Goal: Check status

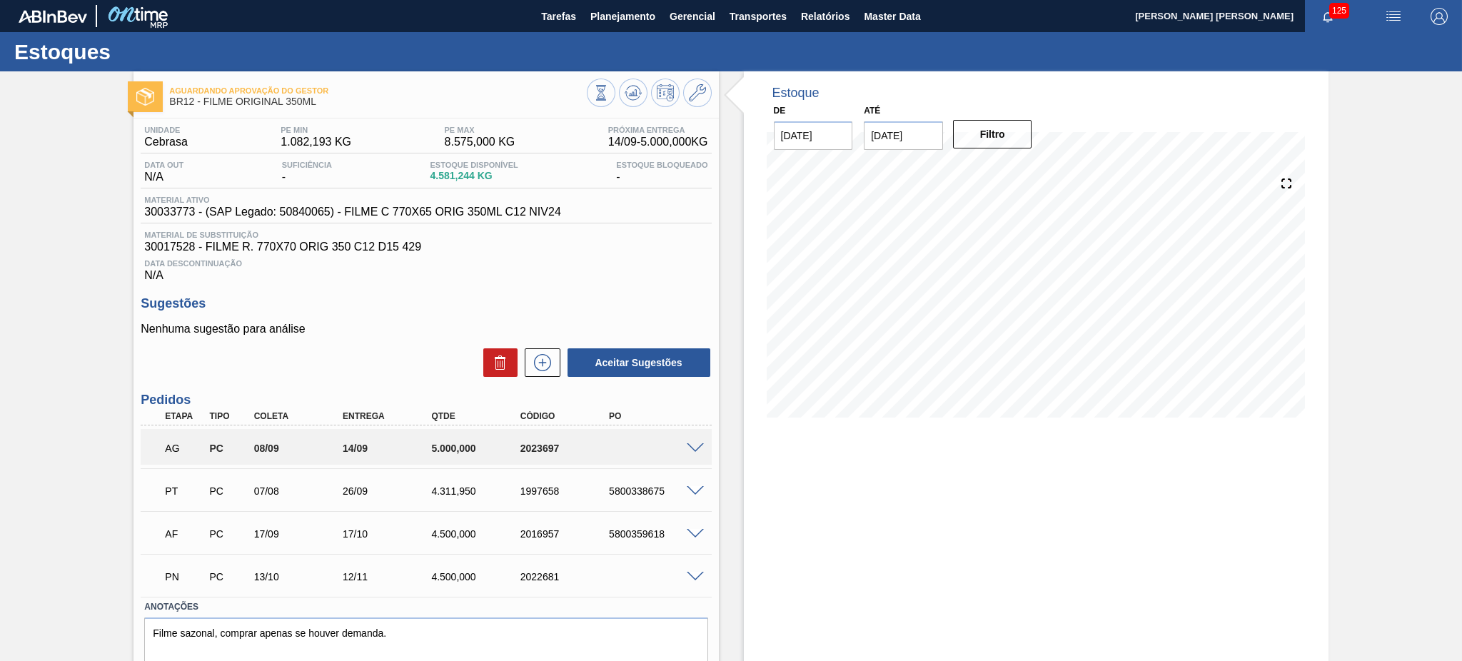
scroll to position [51, 0]
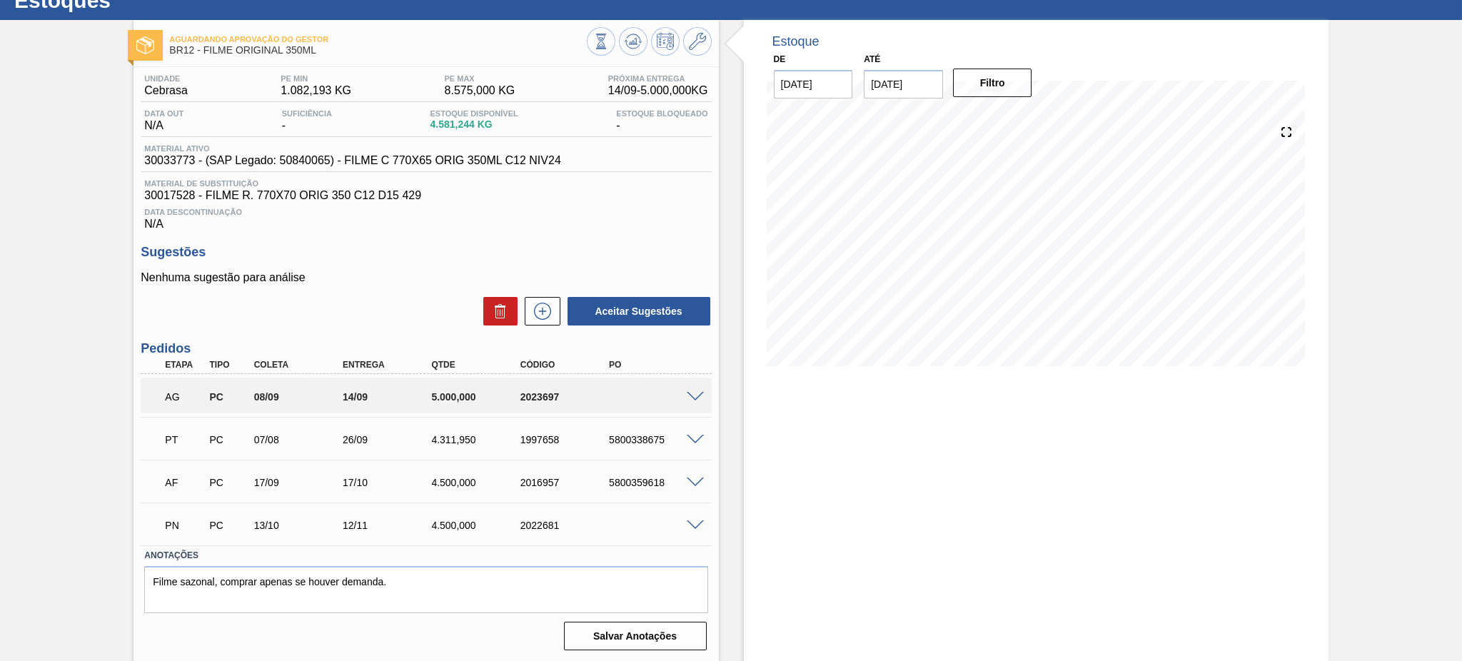
click at [695, 393] on span at bounding box center [695, 397] width 17 height 11
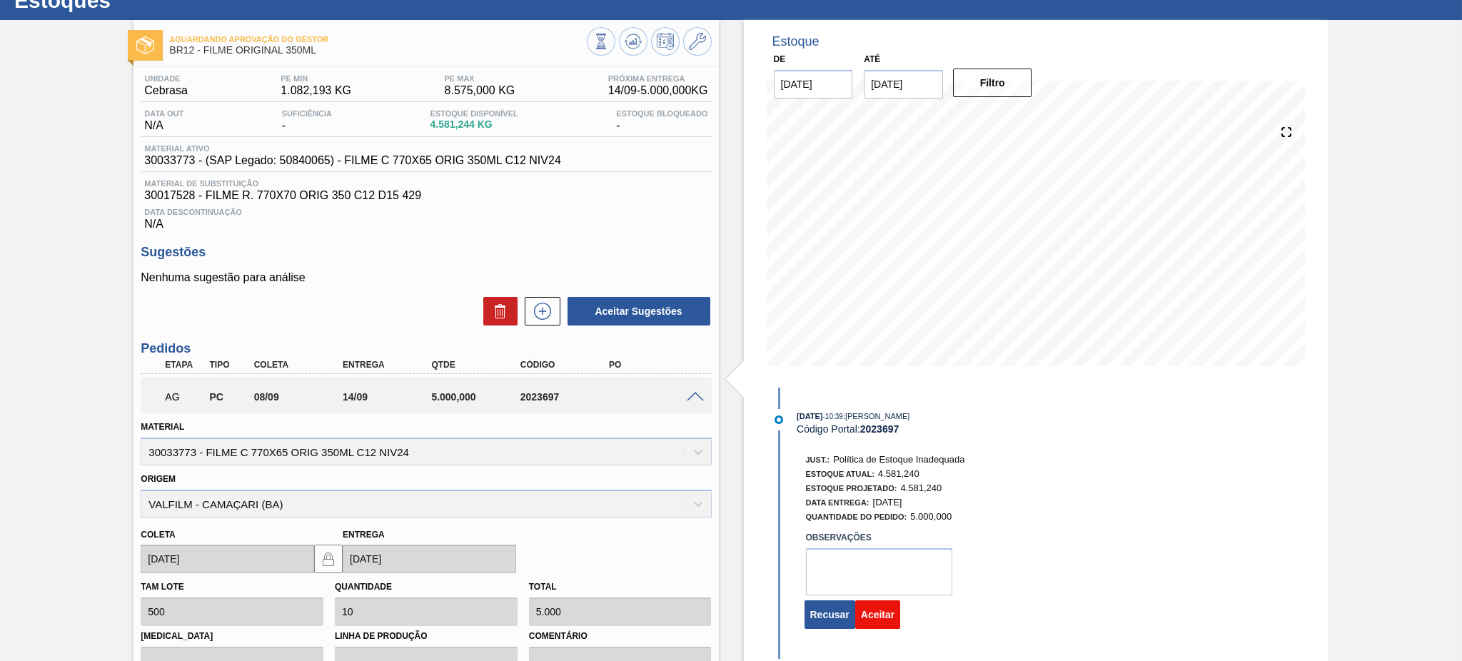
click at [879, 627] on button "Aceitar" at bounding box center [877, 614] width 45 height 29
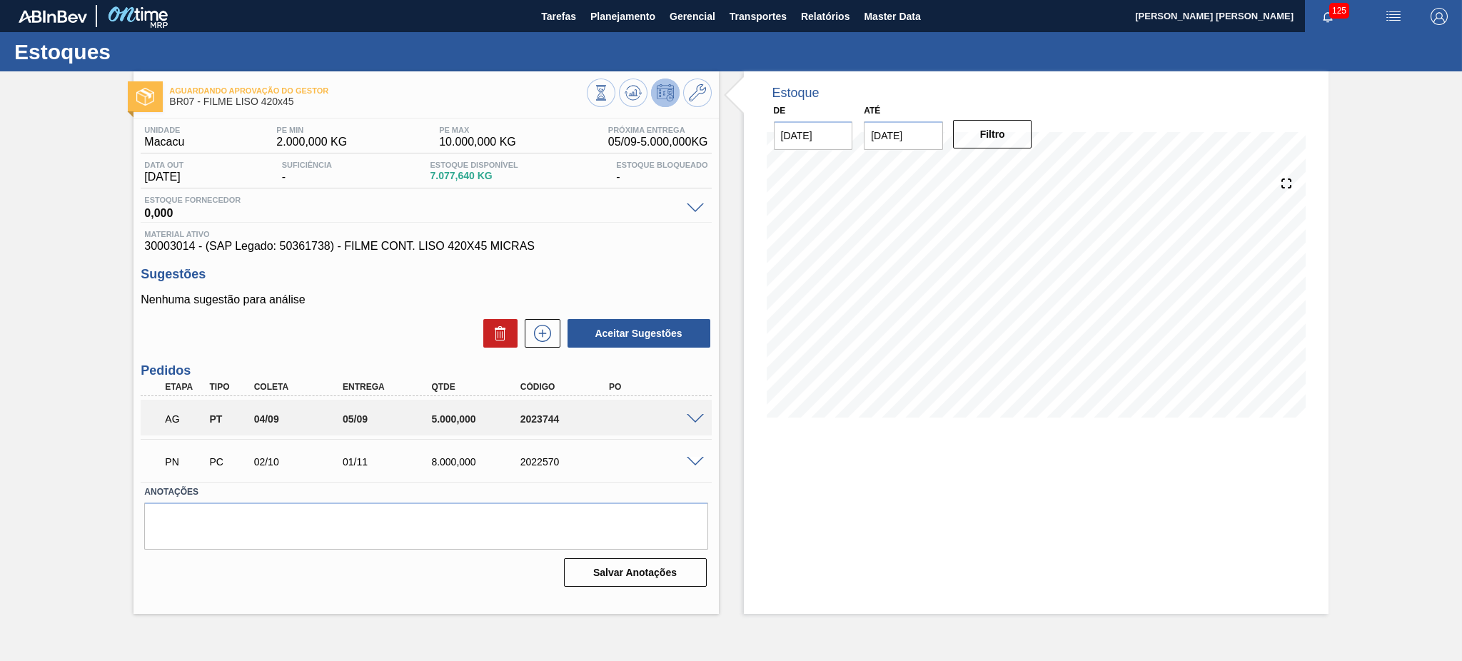
click at [691, 415] on span at bounding box center [695, 419] width 17 height 11
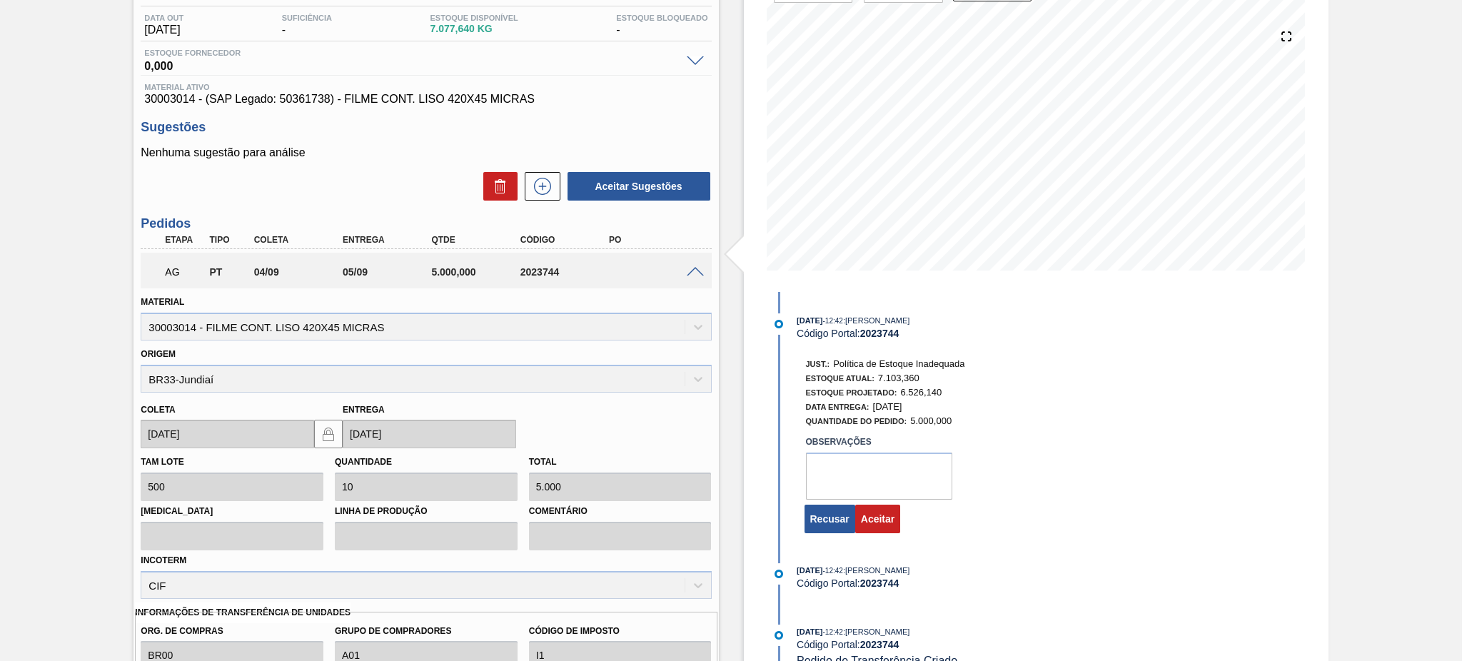
scroll to position [148, 0]
click at [884, 514] on button "Aceitar" at bounding box center [877, 517] width 45 height 29
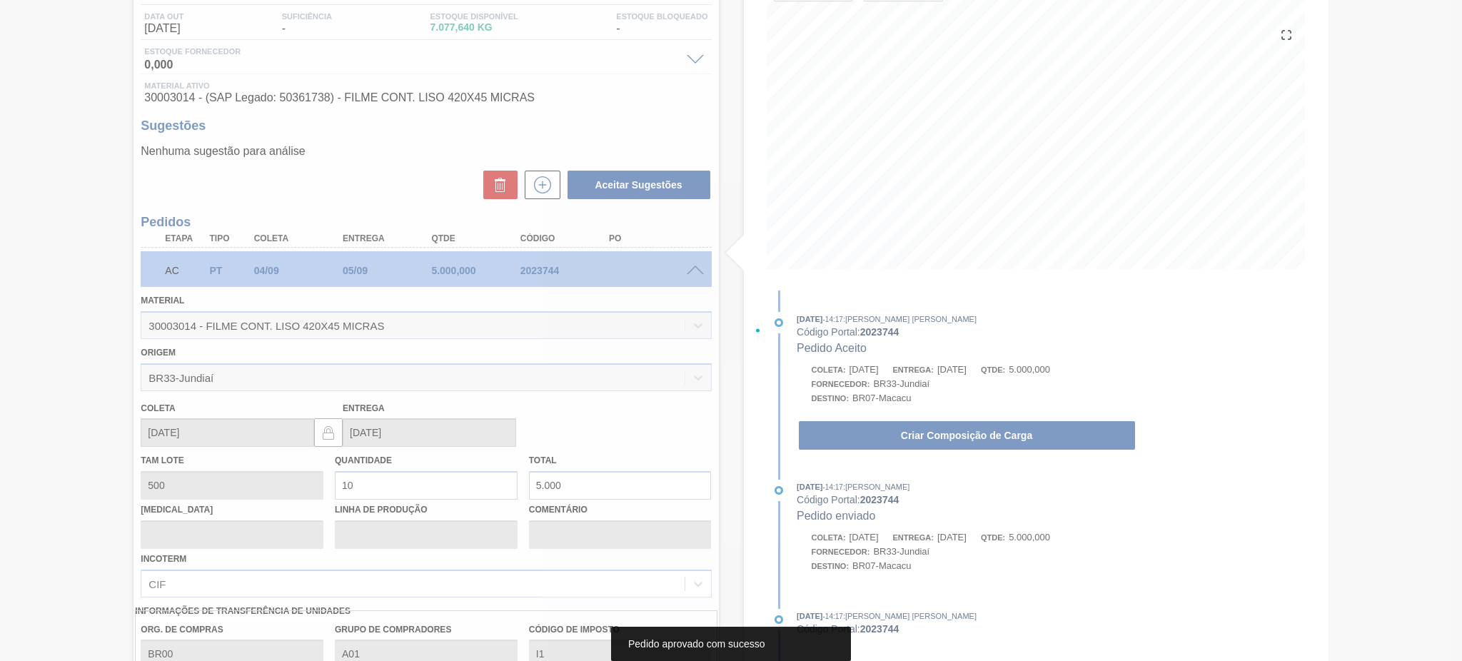
scroll to position [0, 0]
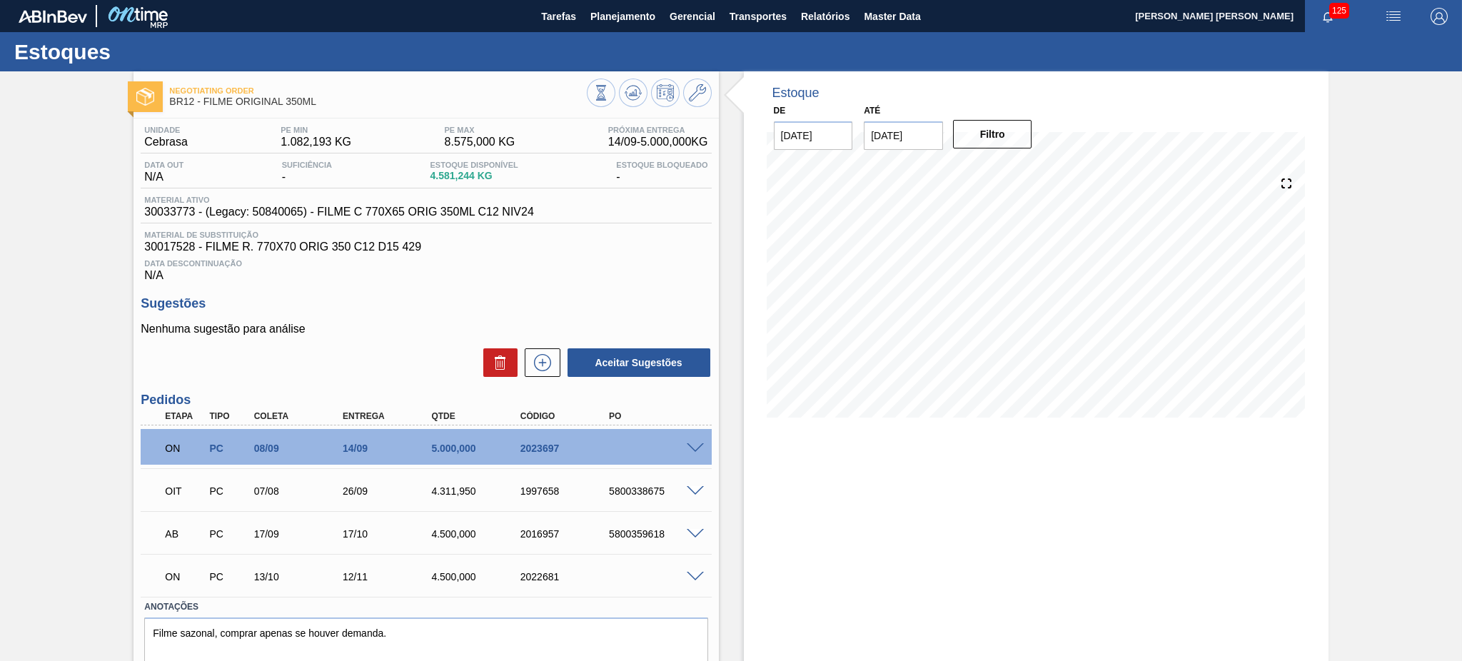
click at [692, 449] on span at bounding box center [695, 448] width 17 height 11
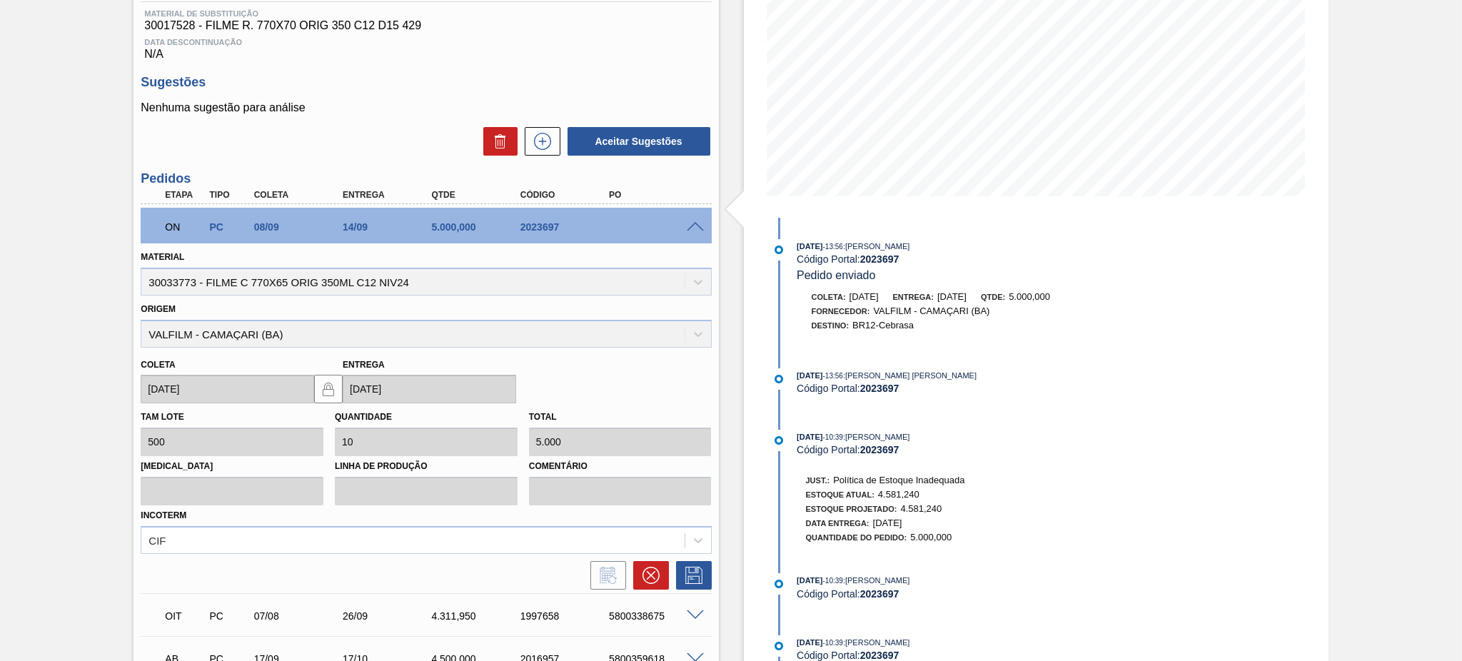
scroll to position [221, 0]
click at [692, 225] on span at bounding box center [695, 228] width 17 height 11
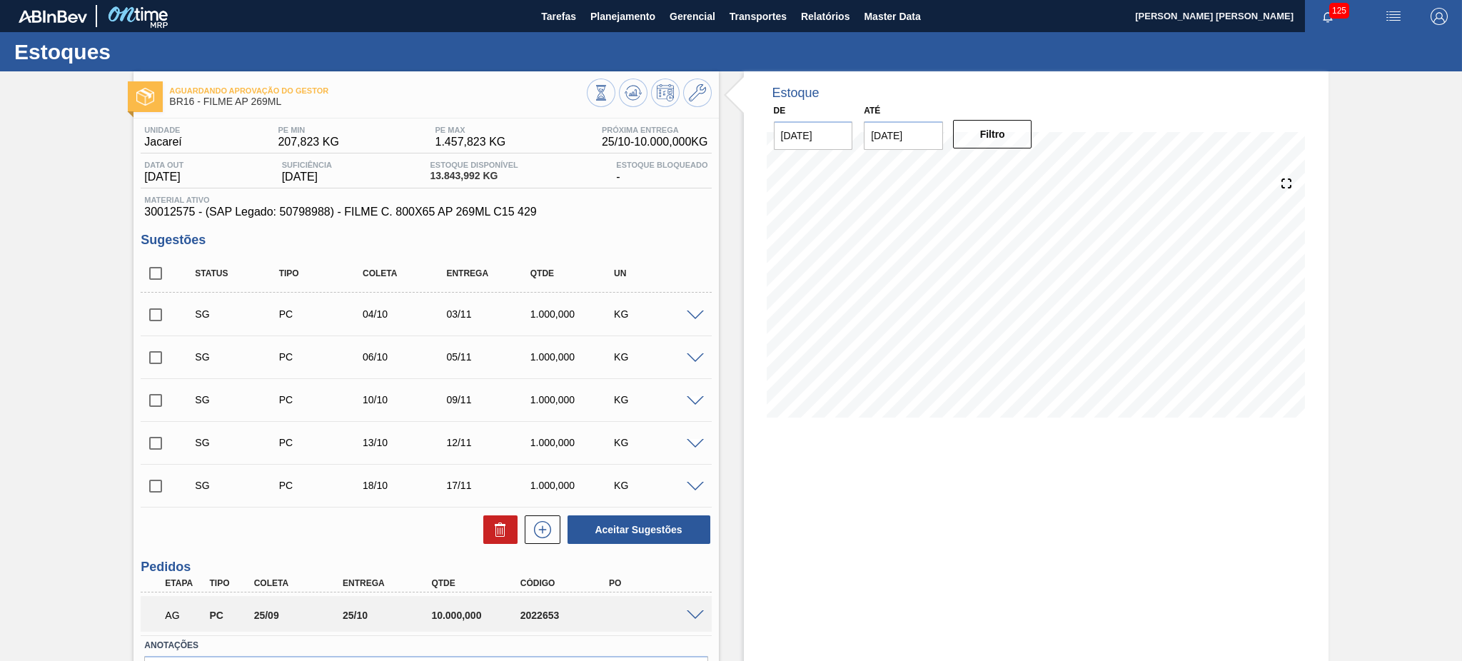
scroll to position [89, 0]
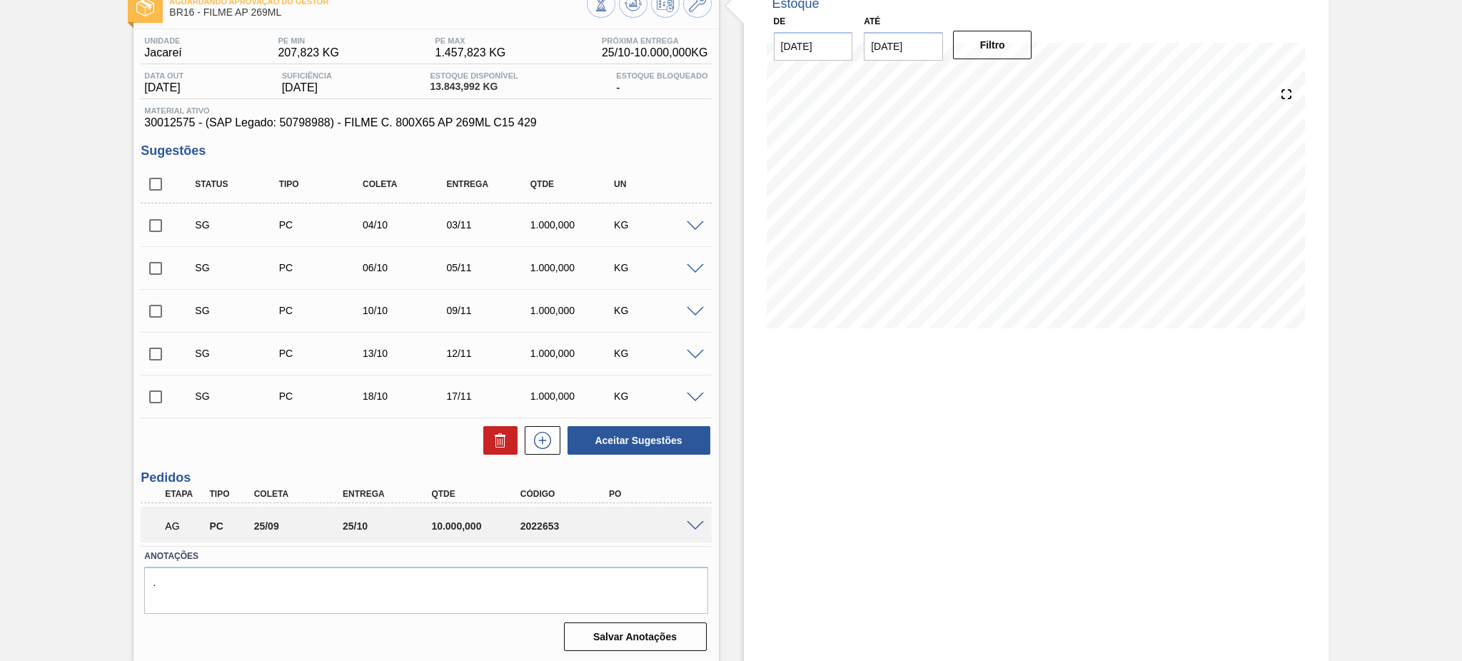
click at [690, 523] on span at bounding box center [695, 526] width 17 height 11
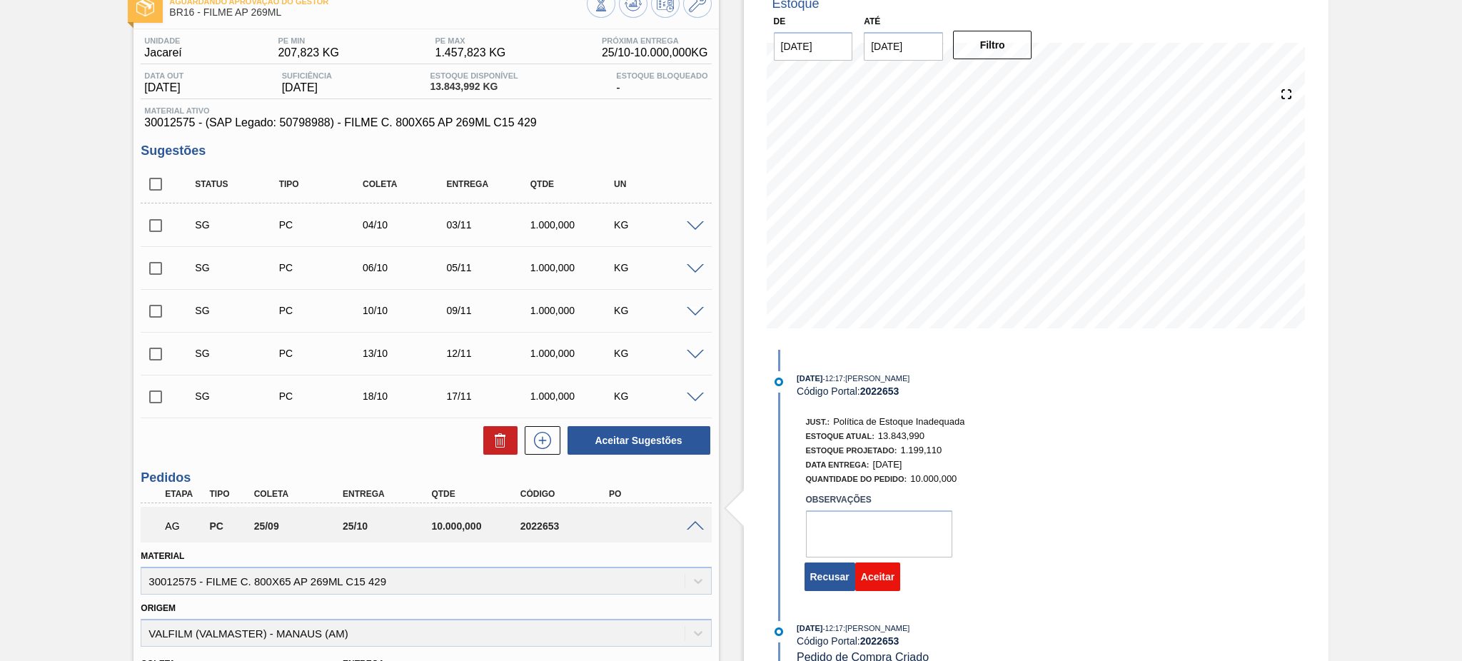
click at [885, 580] on button "Aceitar" at bounding box center [877, 576] width 45 height 29
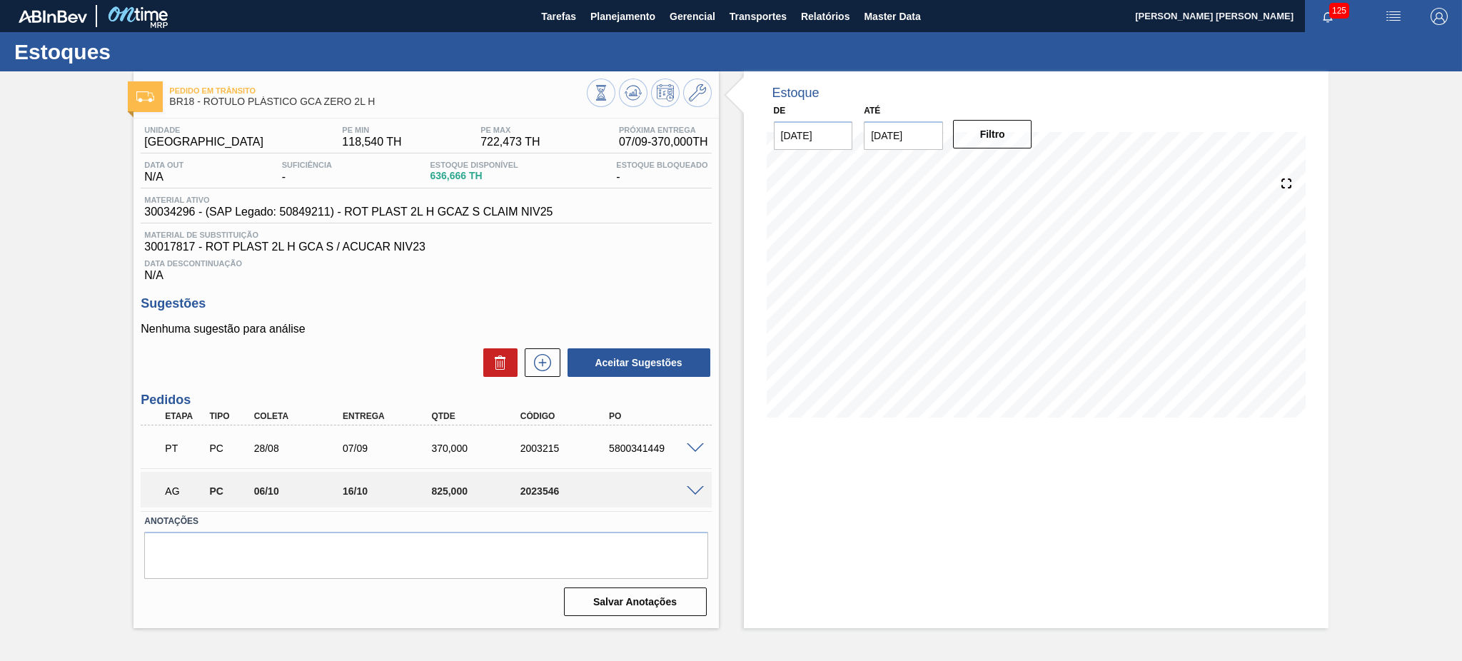
click at [693, 492] on span at bounding box center [695, 491] width 17 height 11
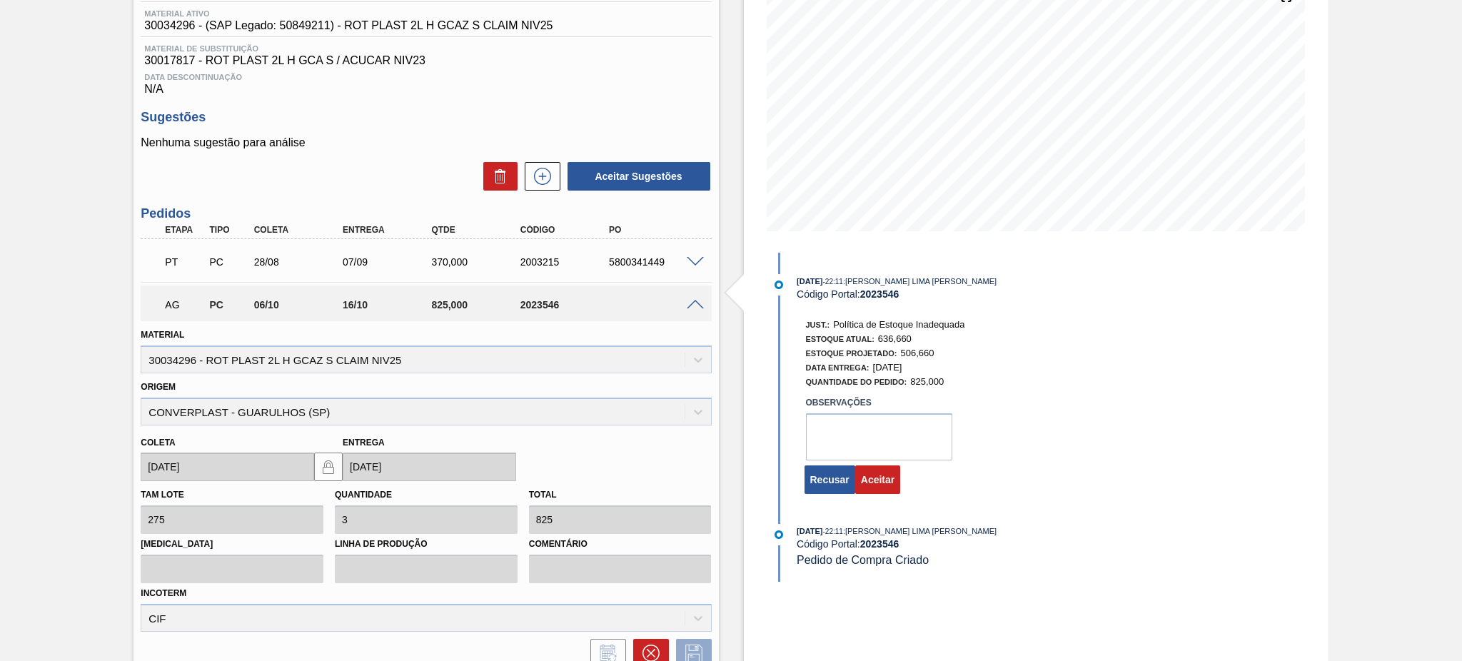
scroll to position [250, 0]
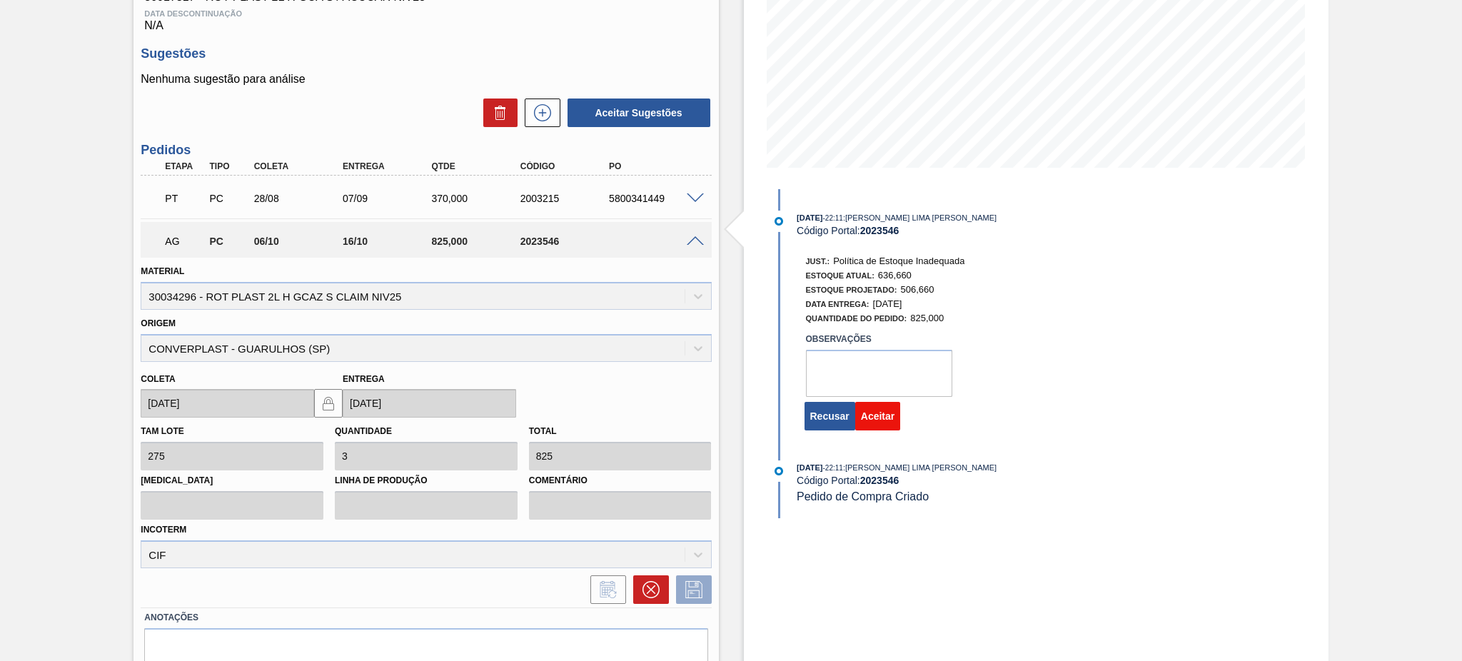
click at [887, 430] on button "Aceitar" at bounding box center [877, 416] width 45 height 29
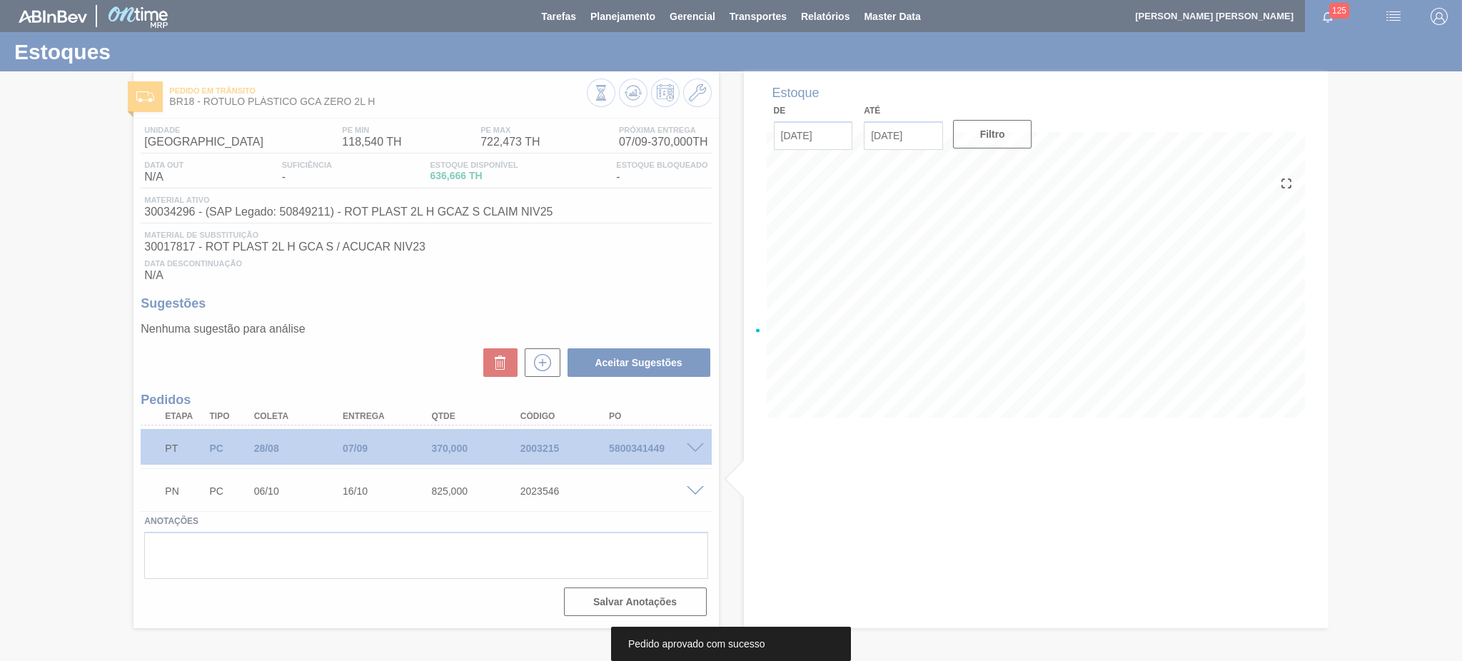
scroll to position [0, 0]
